Goal: Task Accomplishment & Management: Manage account settings

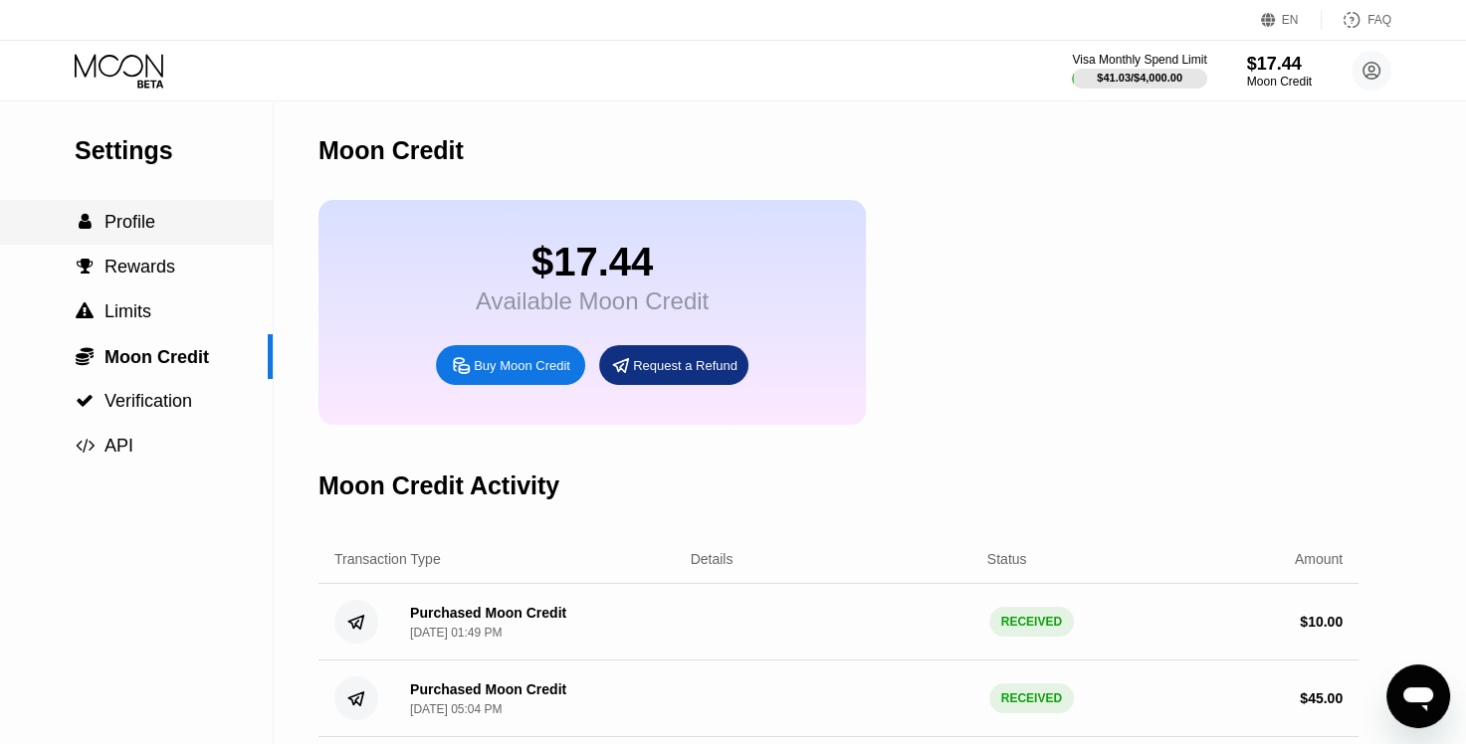
click at [128, 232] on span "Profile" at bounding box center [129, 222] width 51 height 20
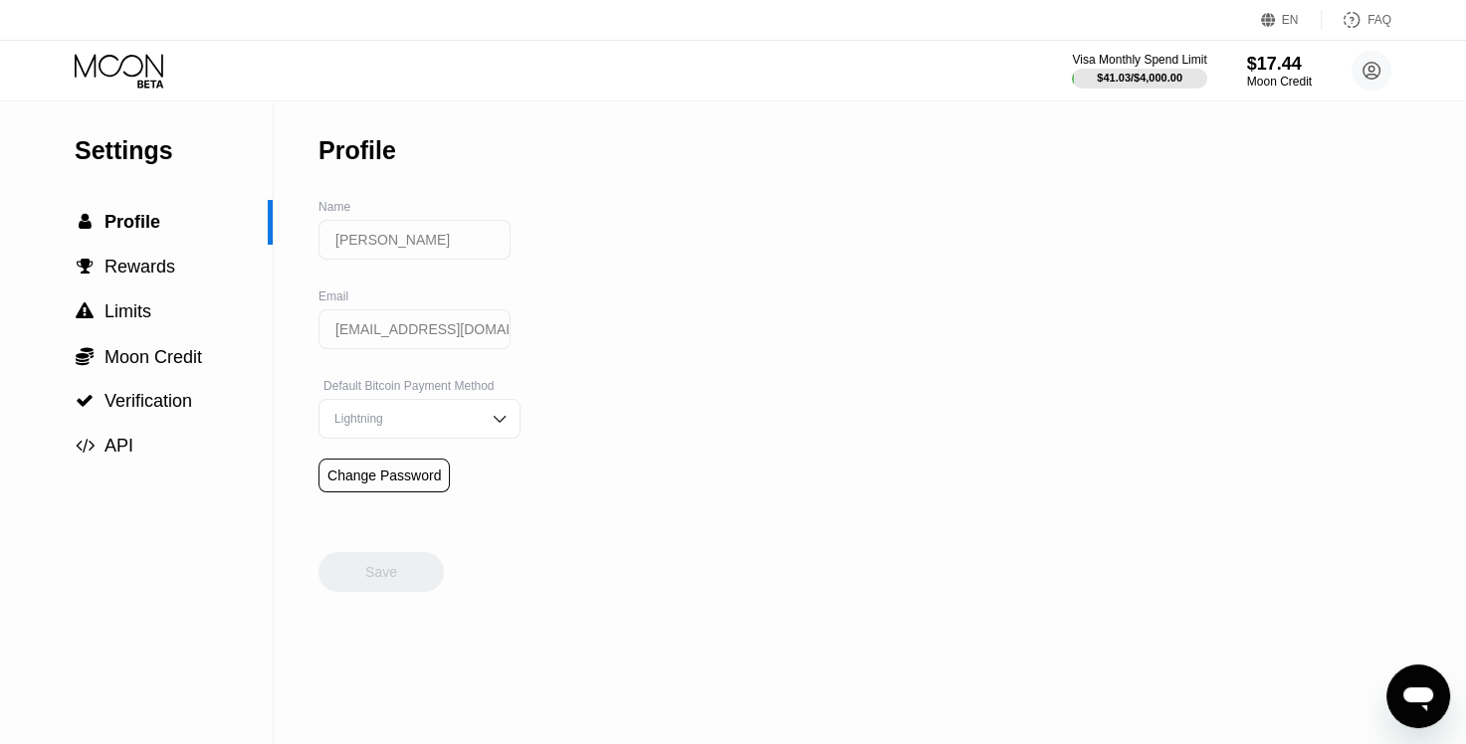
click at [136, 70] on icon at bounding box center [121, 71] width 93 height 35
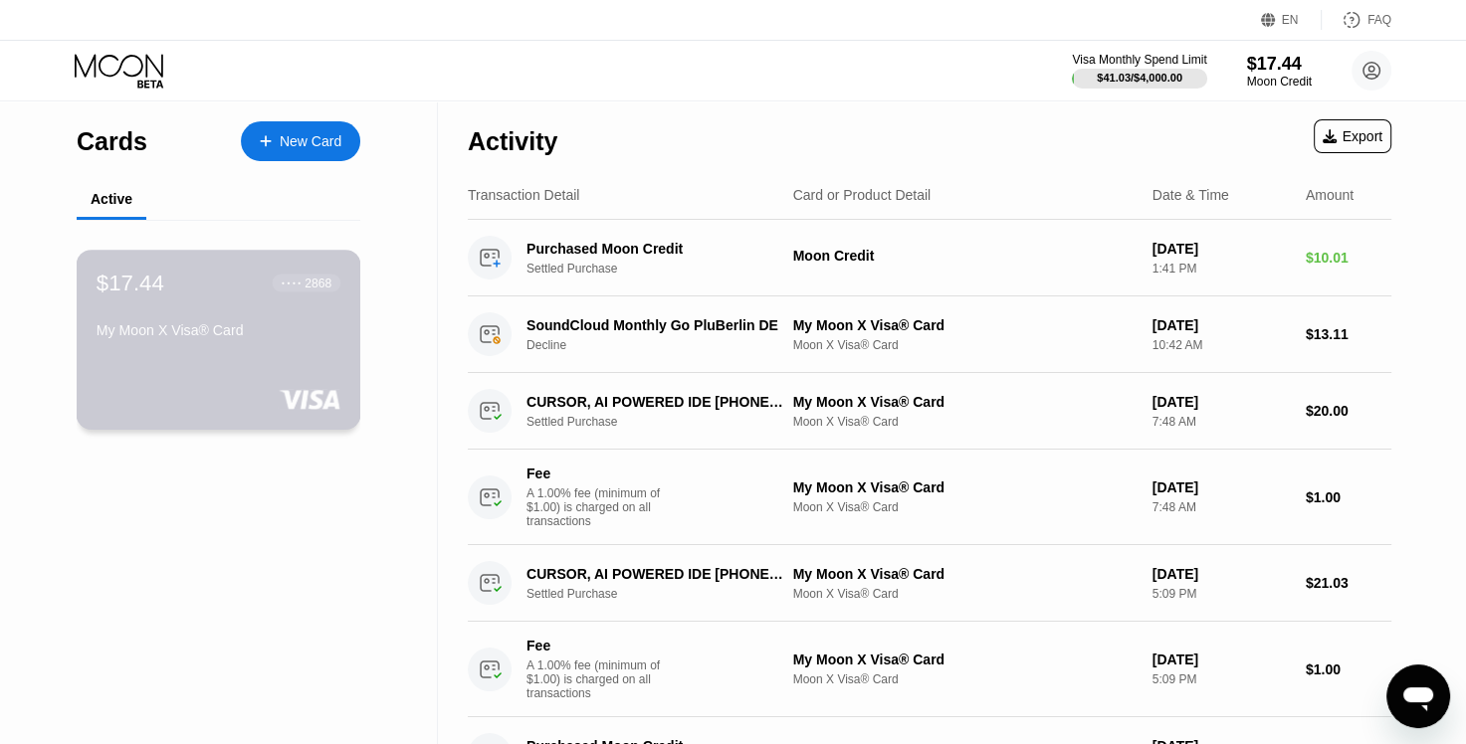
click at [246, 335] on div "My Moon X Visa® Card" at bounding box center [219, 330] width 244 height 16
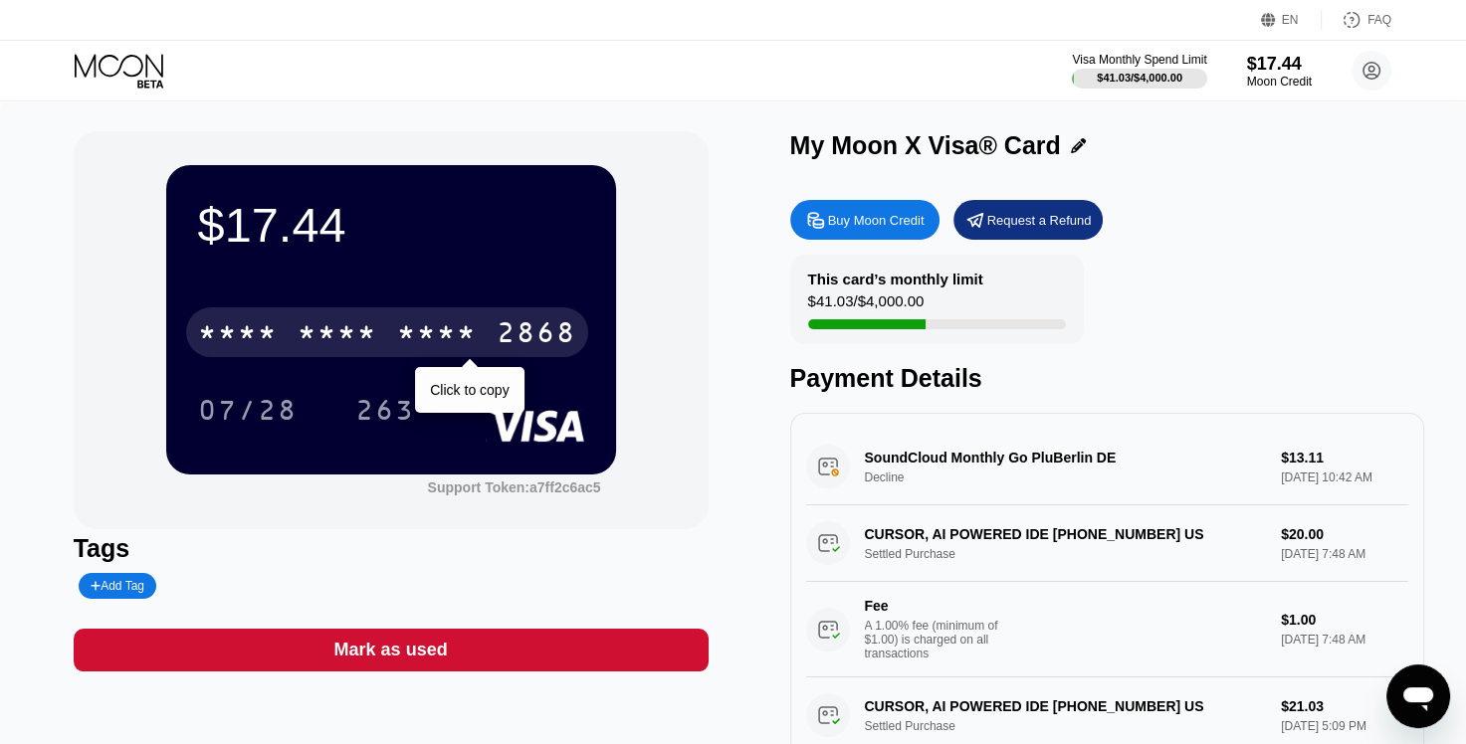
click at [474, 321] on div "* * * * * * * * * * * * 2868" at bounding box center [387, 332] width 402 height 50
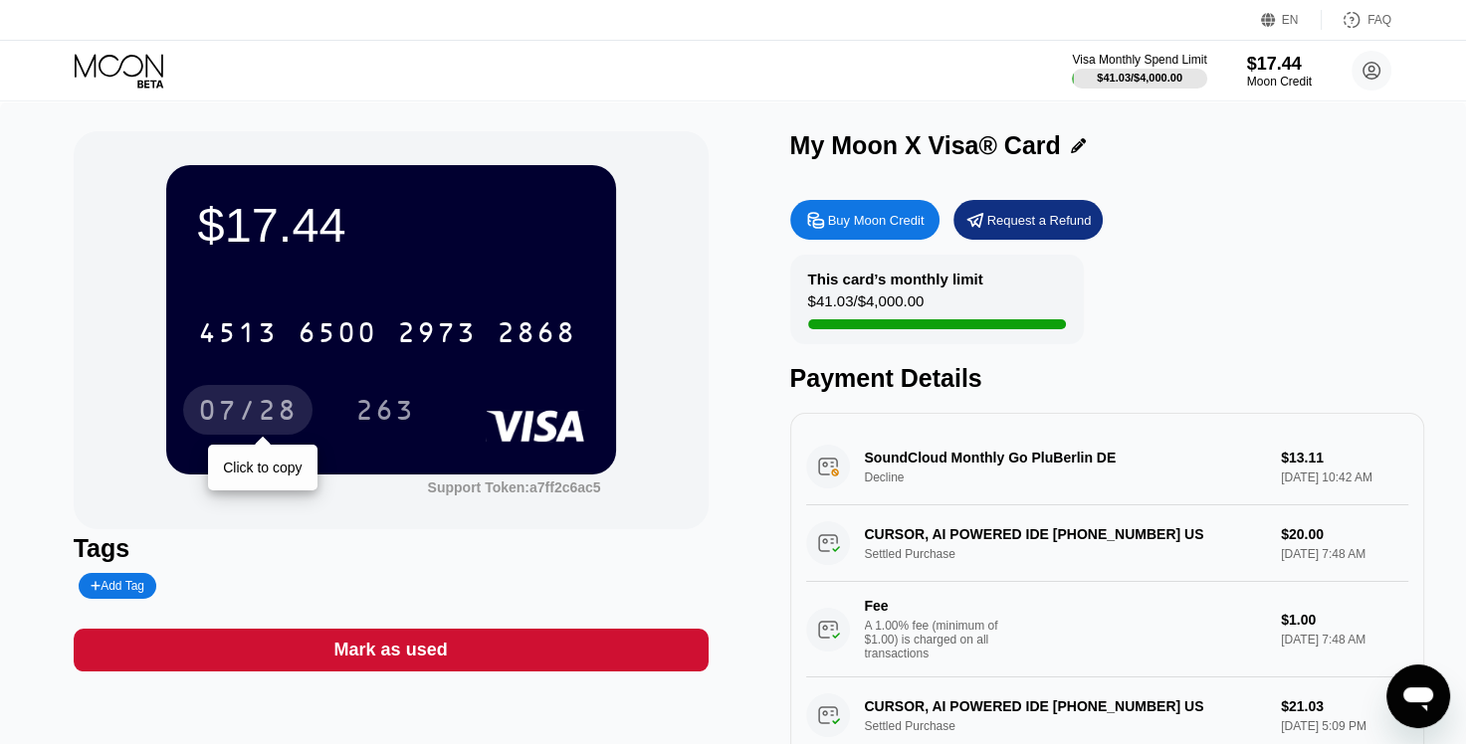
click at [255, 398] on div "07/28" at bounding box center [247, 410] width 129 height 50
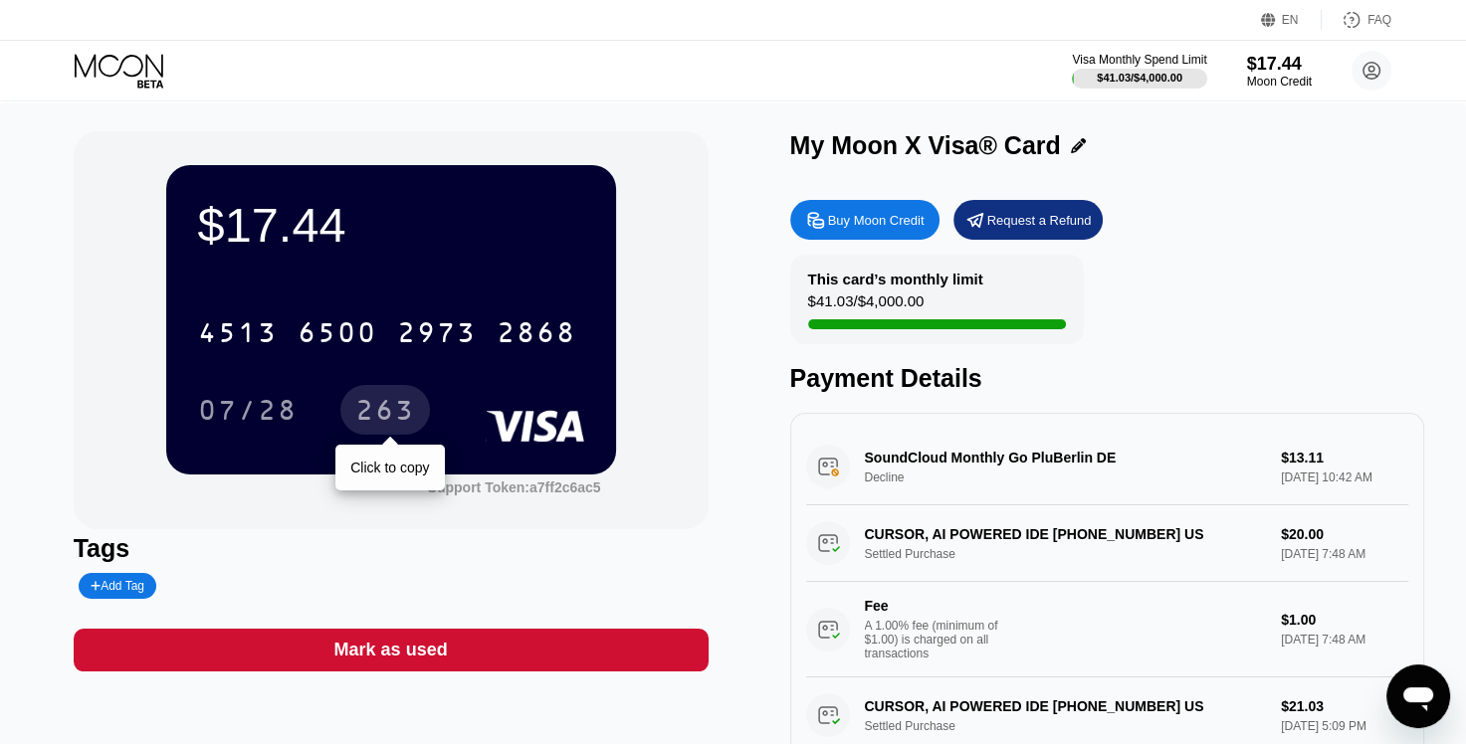
click at [381, 417] on div "263" at bounding box center [385, 413] width 60 height 32
